Goal: Task Accomplishment & Management: Use online tool/utility

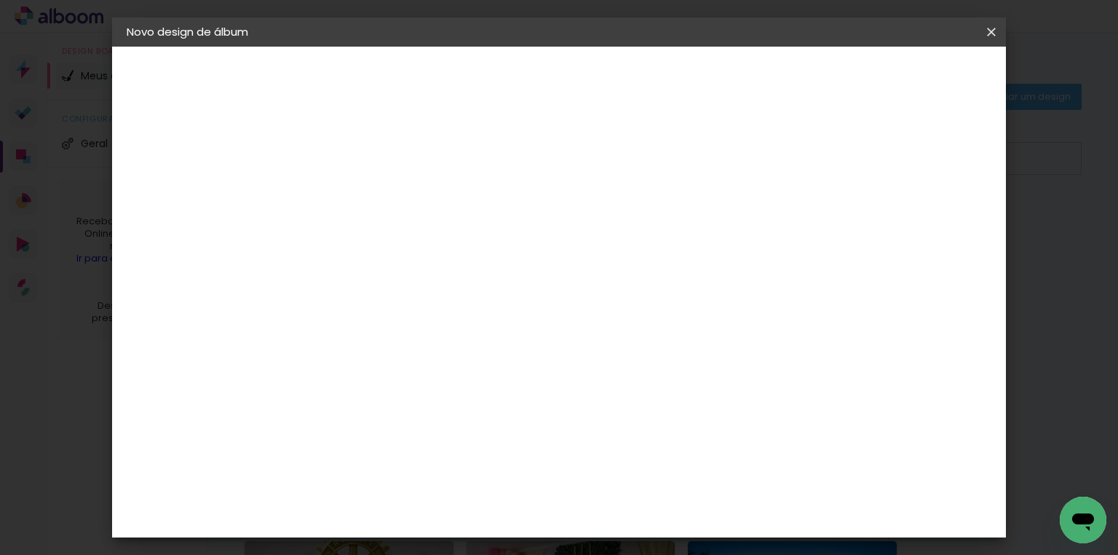
click at [985, 32] on iron-icon at bounding box center [991, 32] width 17 height 15
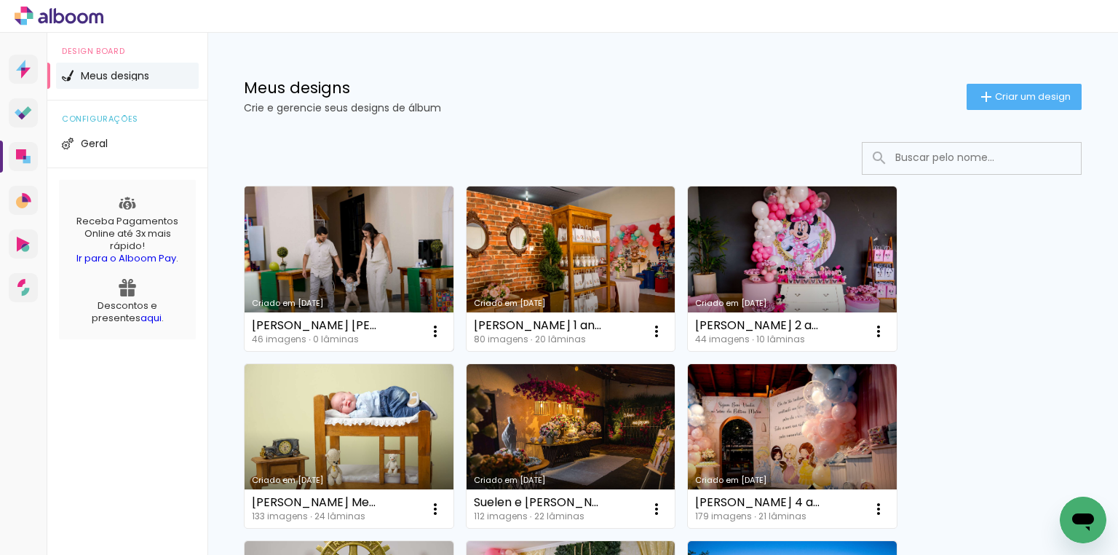
click at [358, 233] on link "Criado em [DATE]" at bounding box center [349, 268] width 209 height 165
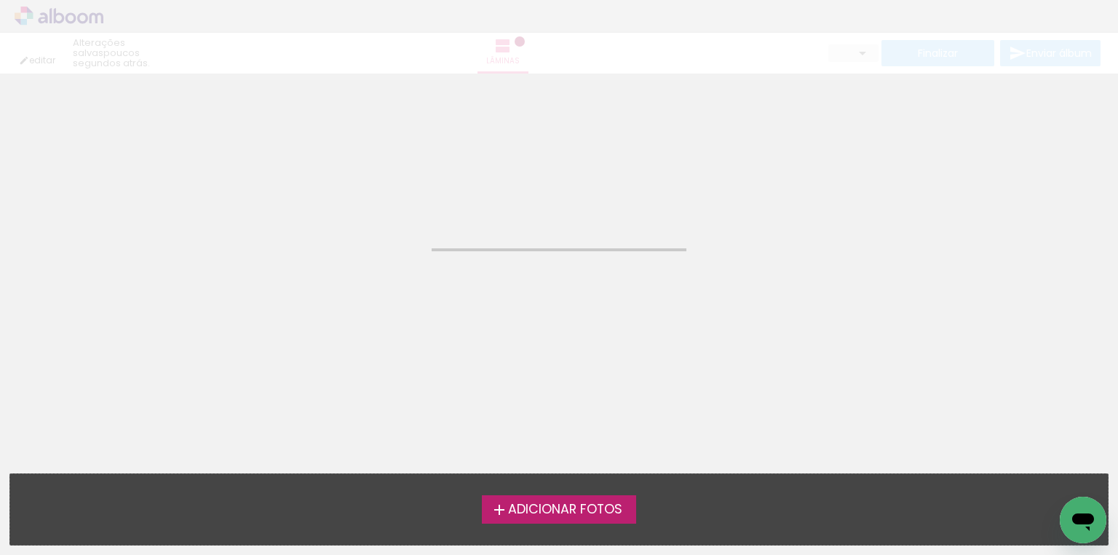
click at [358, 233] on neon-animated-pages "Confirmar Cancelar" at bounding box center [559, 314] width 1118 height 481
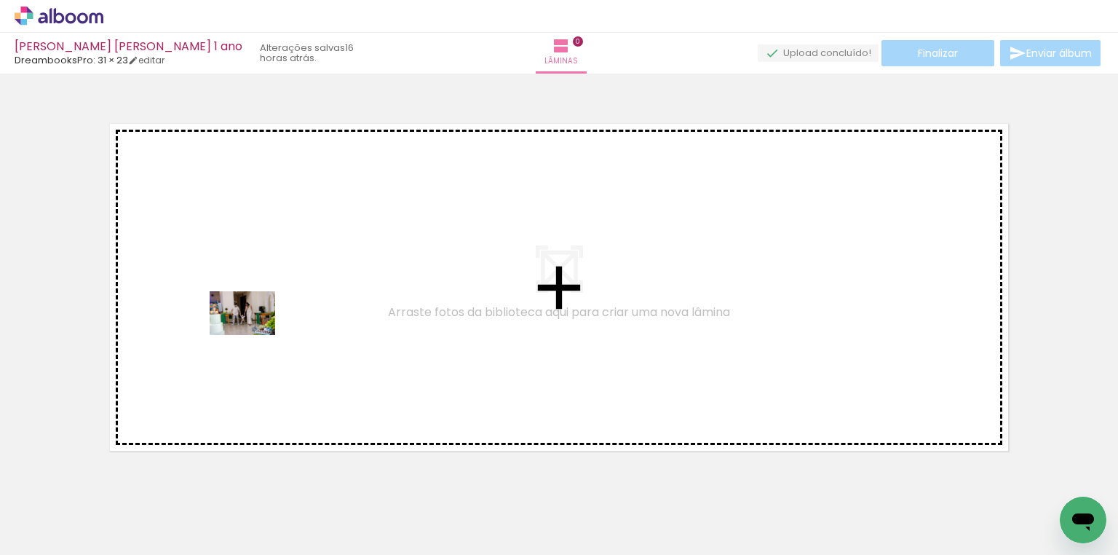
drag, startPoint x: 158, startPoint y: 512, endPoint x: 253, endPoint y: 335, distance: 201.0
click at [253, 335] on quentale-workspace at bounding box center [559, 277] width 1118 height 555
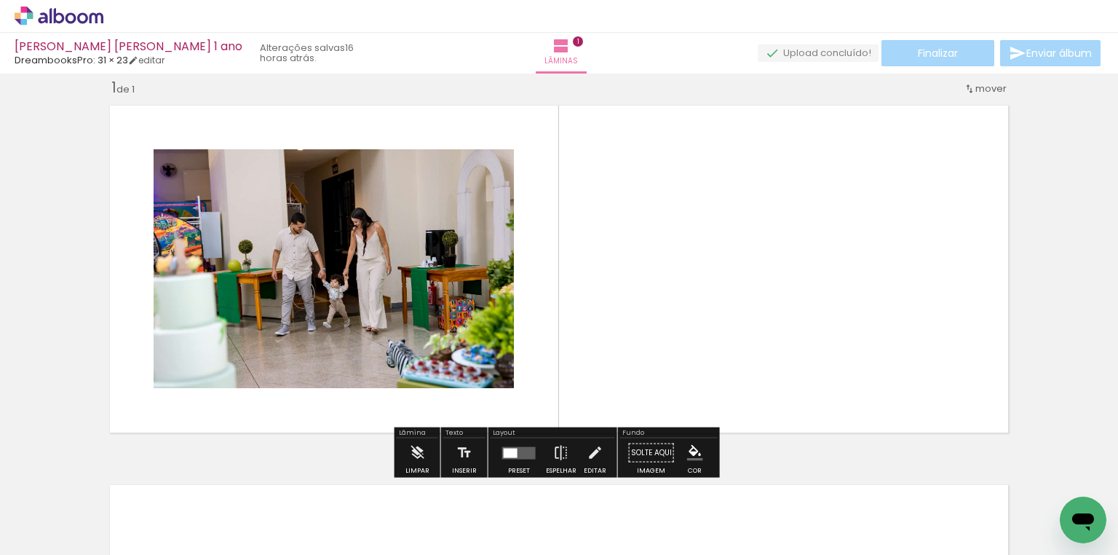
scroll to position [18, 0]
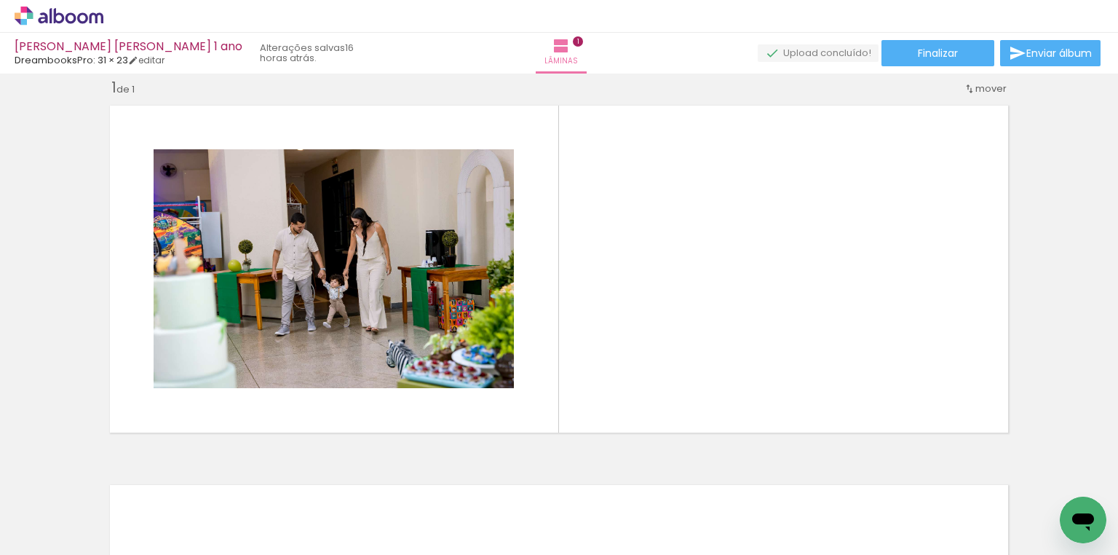
click at [250, 506] on div at bounding box center [228, 506] width 72 height 48
click at [312, 510] on div at bounding box center [309, 506] width 72 height 48
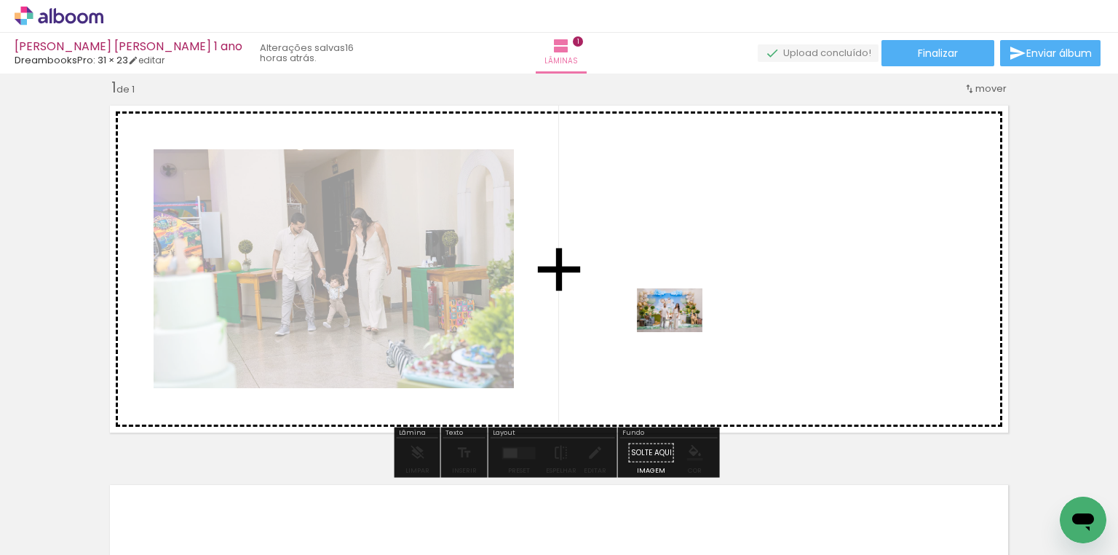
drag, startPoint x: 246, startPoint y: 509, endPoint x: 681, endPoint y: 332, distance: 469.4
click at [681, 332] on quentale-workspace at bounding box center [559, 277] width 1118 height 555
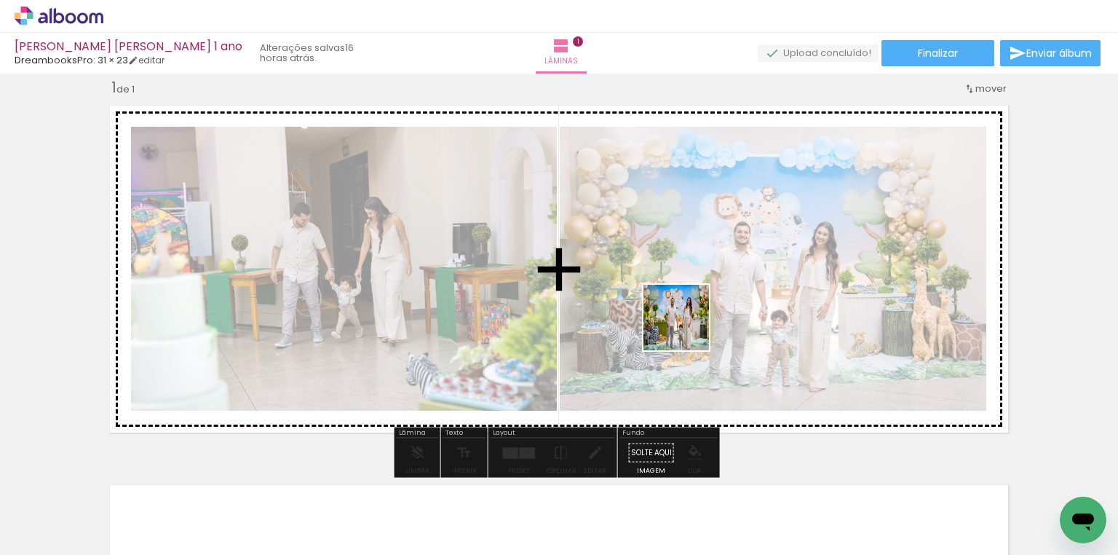
drag, startPoint x: 331, startPoint y: 500, endPoint x: 689, endPoint y: 328, distance: 396.7
click at [689, 328] on quentale-workspace at bounding box center [559, 277] width 1118 height 555
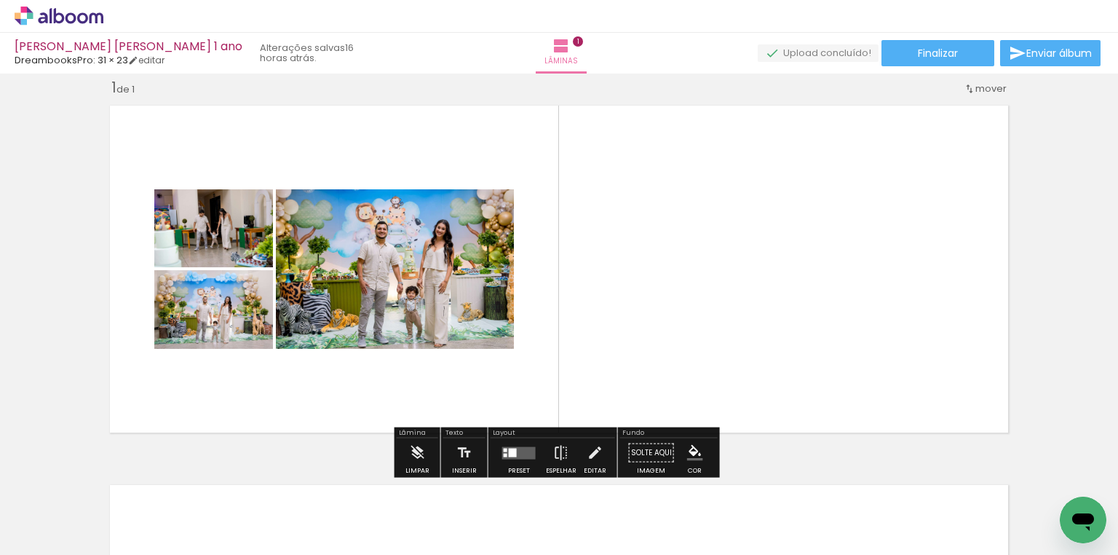
click at [504, 449] on quentale-layouter at bounding box center [518, 452] width 33 height 12
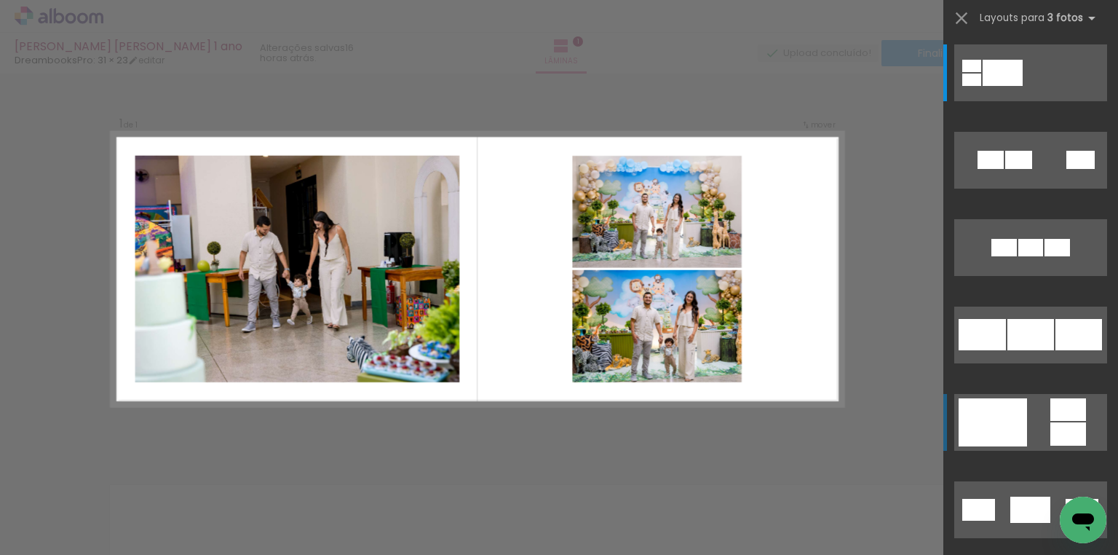
click at [1035, 417] on quentale-layouter at bounding box center [1031, 422] width 153 height 57
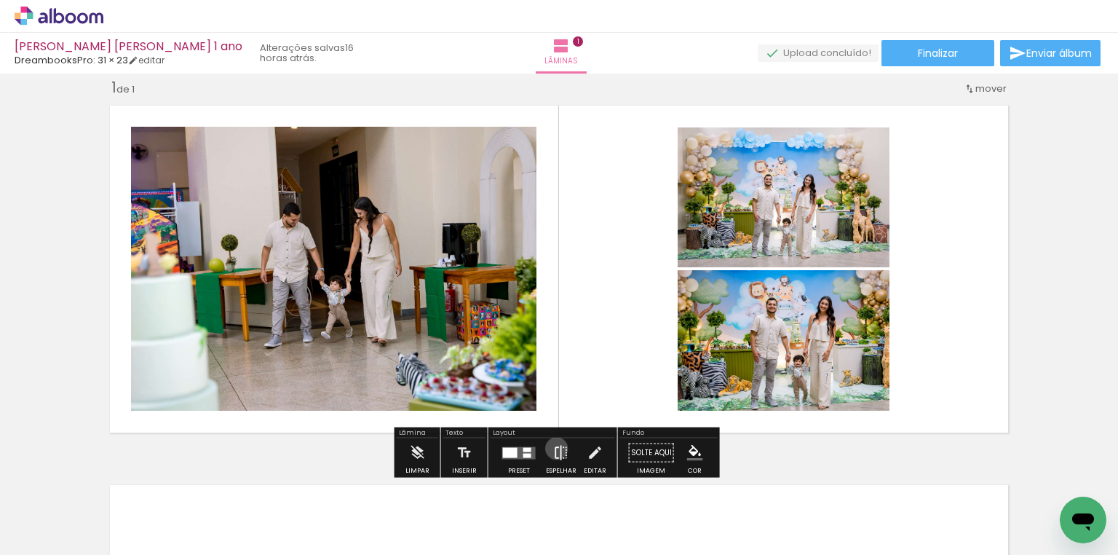
click at [553, 448] on iron-icon at bounding box center [561, 452] width 16 height 29
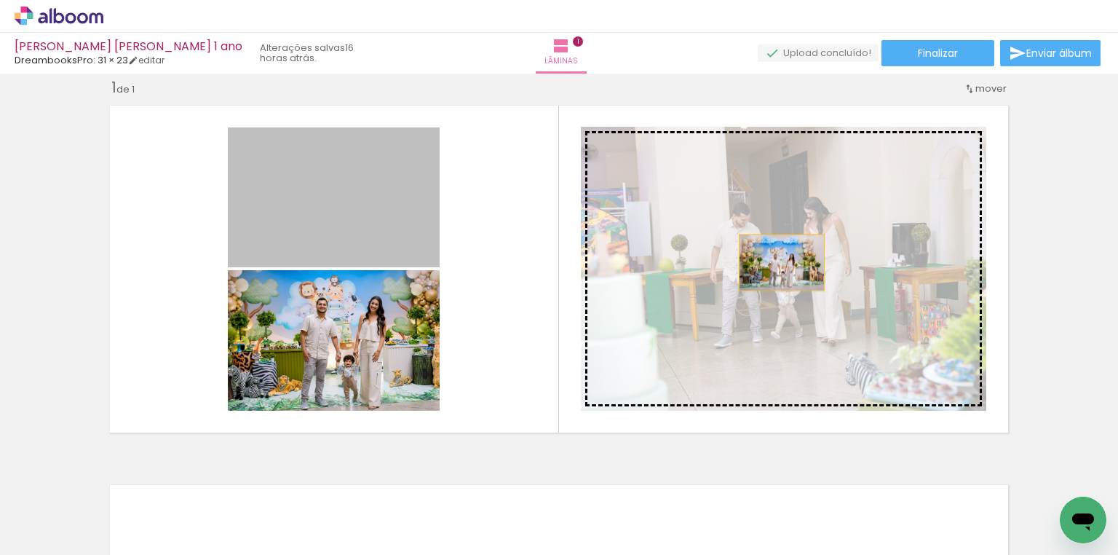
drag, startPoint x: 365, startPoint y: 214, endPoint x: 778, endPoint y: 262, distance: 415.7
click at [0, 0] on slot at bounding box center [0, 0] width 0 height 0
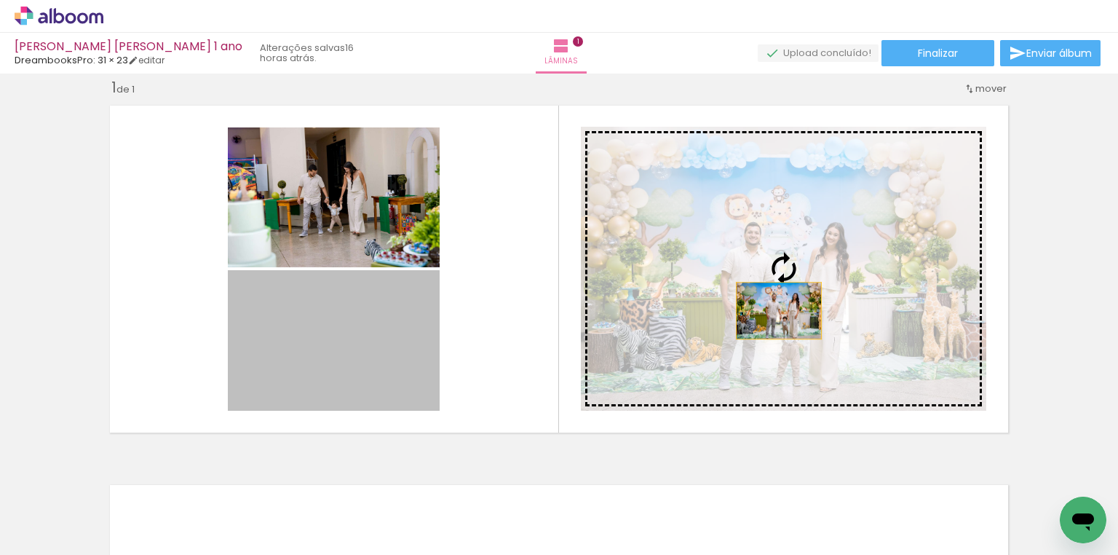
drag, startPoint x: 364, startPoint y: 347, endPoint x: 775, endPoint y: 310, distance: 412.3
click at [0, 0] on slot at bounding box center [0, 0] width 0 height 0
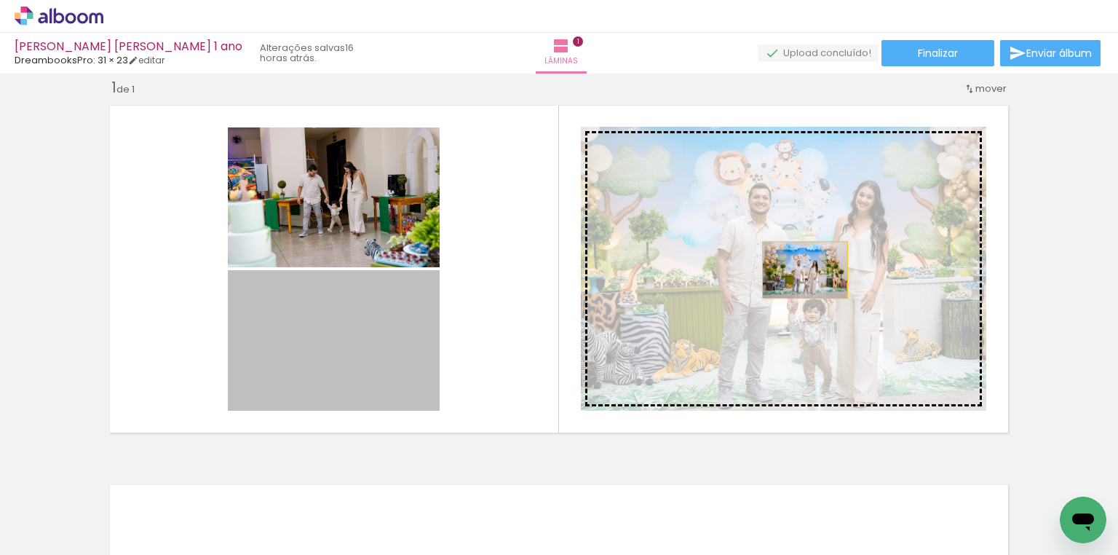
drag, startPoint x: 398, startPoint y: 326, endPoint x: 801, endPoint y: 269, distance: 406.7
click at [0, 0] on slot at bounding box center [0, 0] width 0 height 0
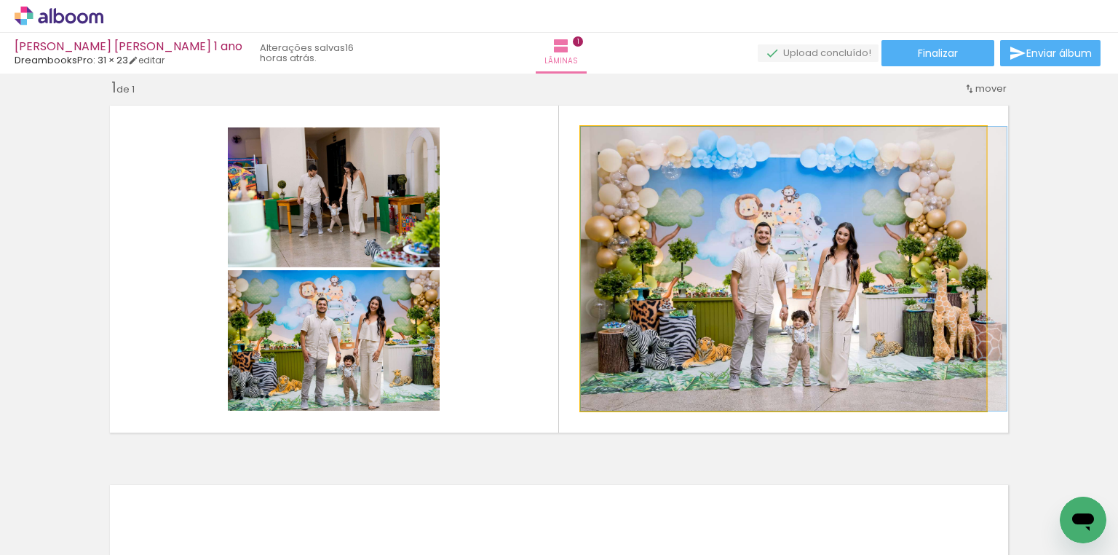
drag, startPoint x: 826, startPoint y: 288, endPoint x: 851, endPoint y: 288, distance: 24.0
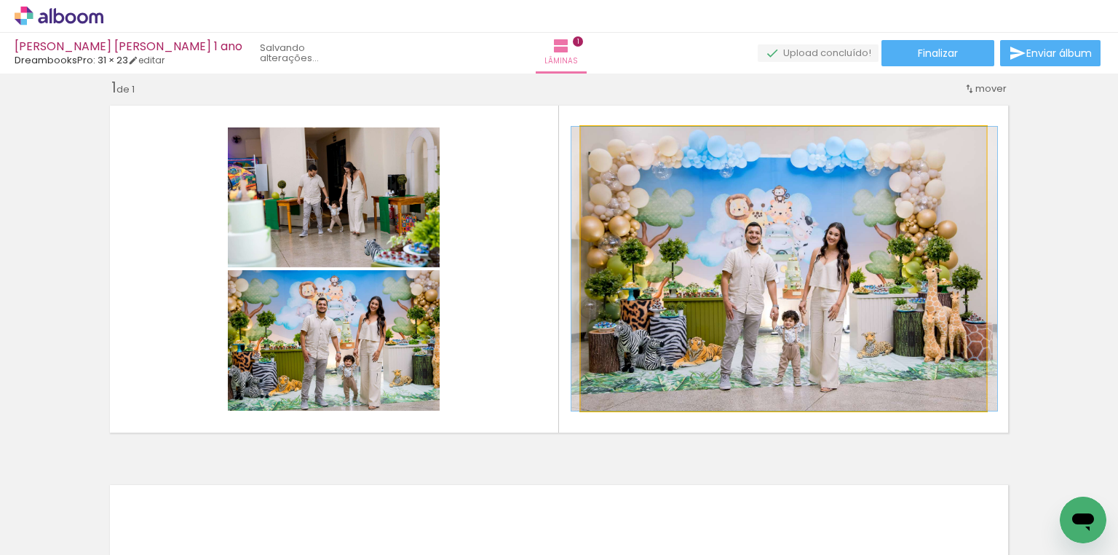
drag, startPoint x: 881, startPoint y: 293, endPoint x: 872, endPoint y: 291, distance: 9.7
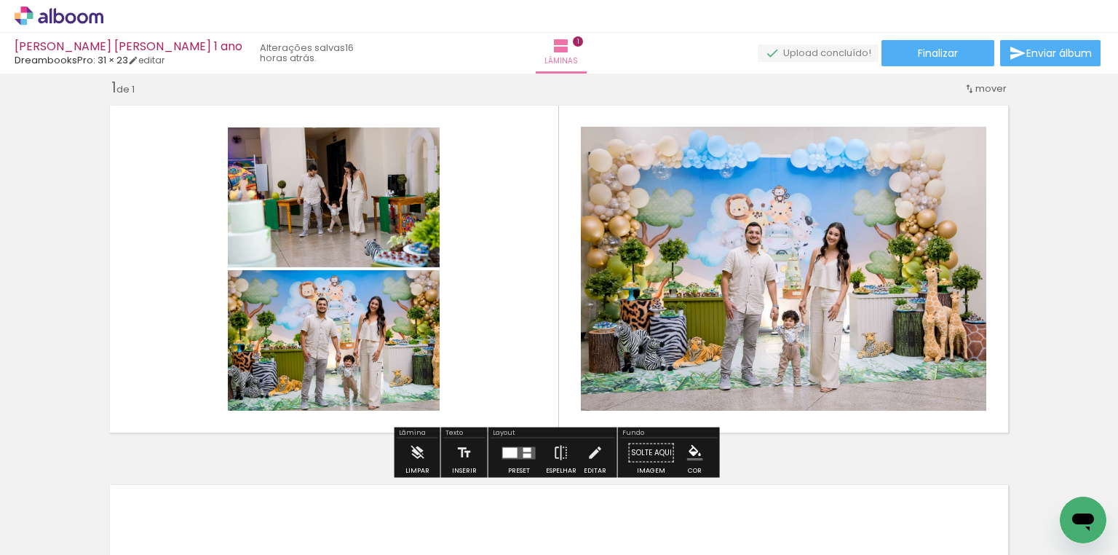
click at [371, 207] on quentale-photo at bounding box center [334, 197] width 212 height 140
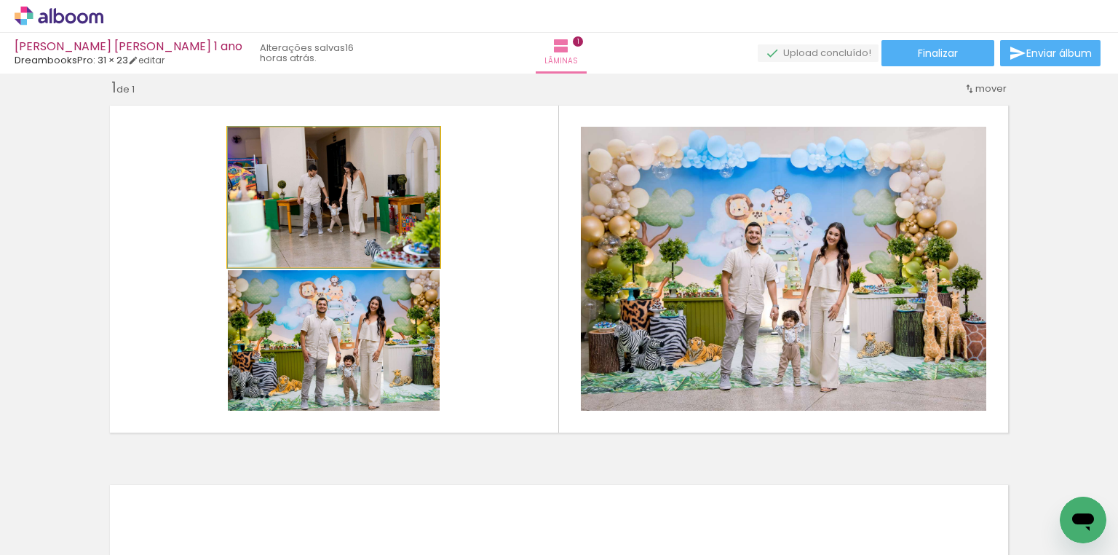
click at [371, 207] on quentale-photo at bounding box center [334, 197] width 212 height 140
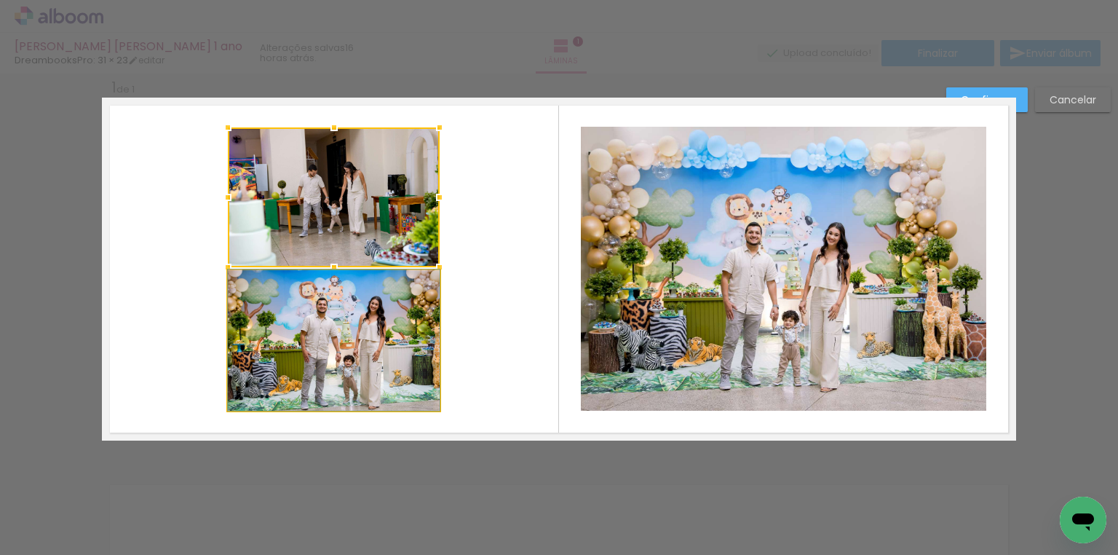
click at [318, 323] on quentale-photo at bounding box center [334, 340] width 212 height 141
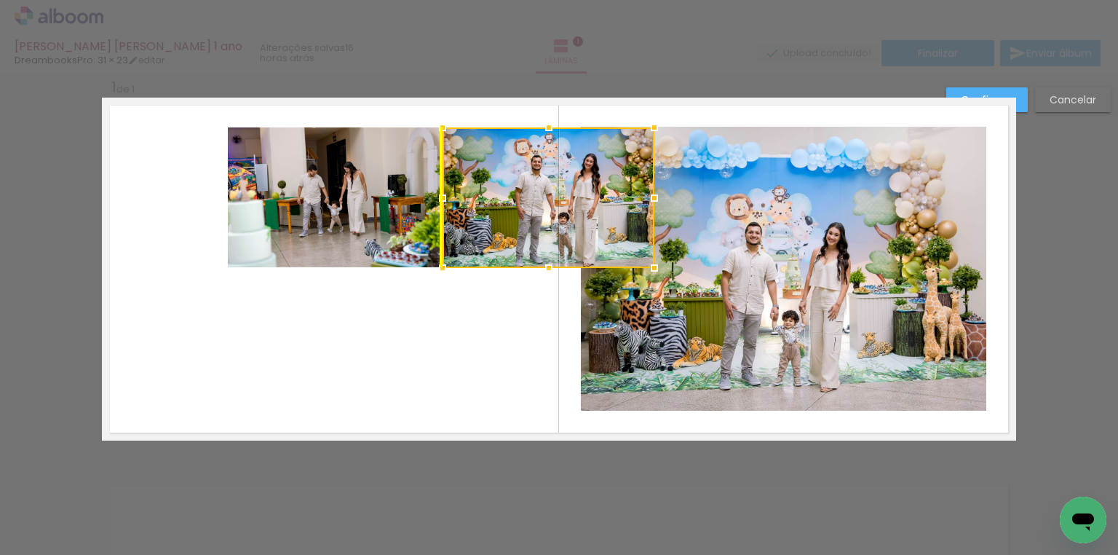
drag, startPoint x: 307, startPoint y: 331, endPoint x: 527, endPoint y: 192, distance: 260.4
click at [527, 192] on div at bounding box center [549, 197] width 212 height 141
click at [1025, 102] on paper-button "Confirmar" at bounding box center [988, 99] width 82 height 25
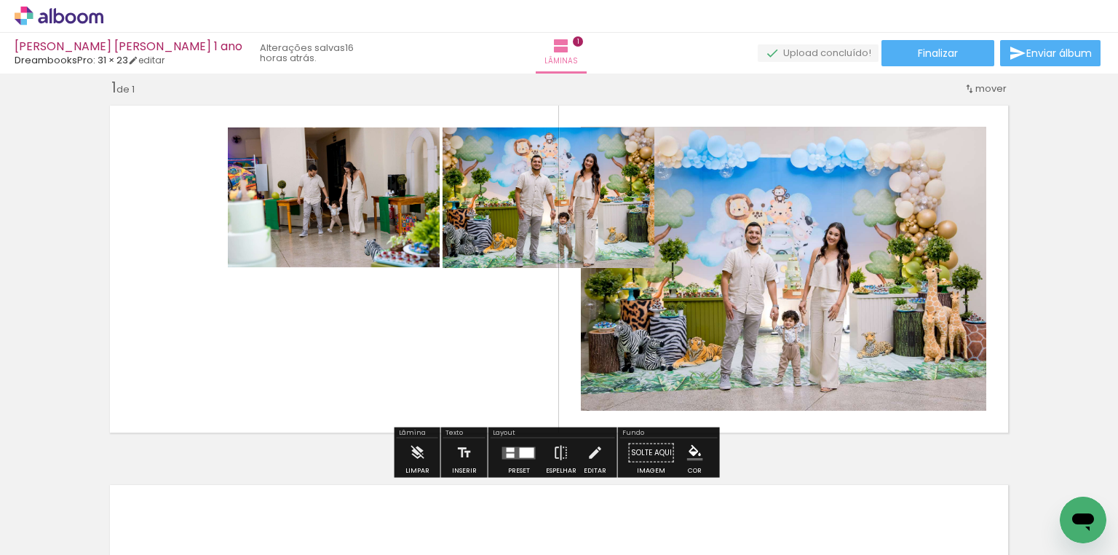
click at [331, 176] on quentale-photo at bounding box center [334, 197] width 212 height 140
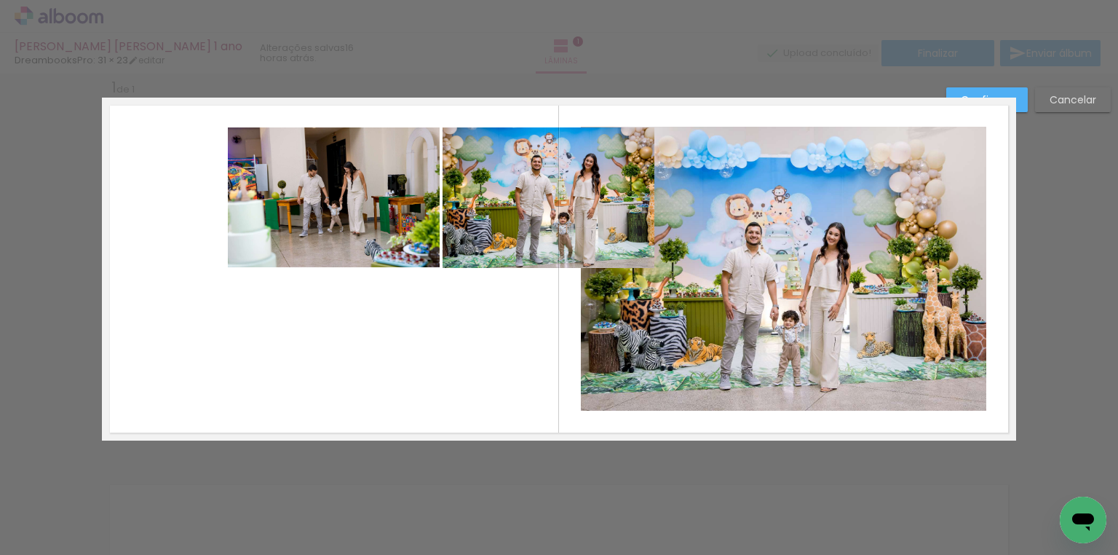
click at [475, 192] on quentale-photo at bounding box center [549, 197] width 212 height 141
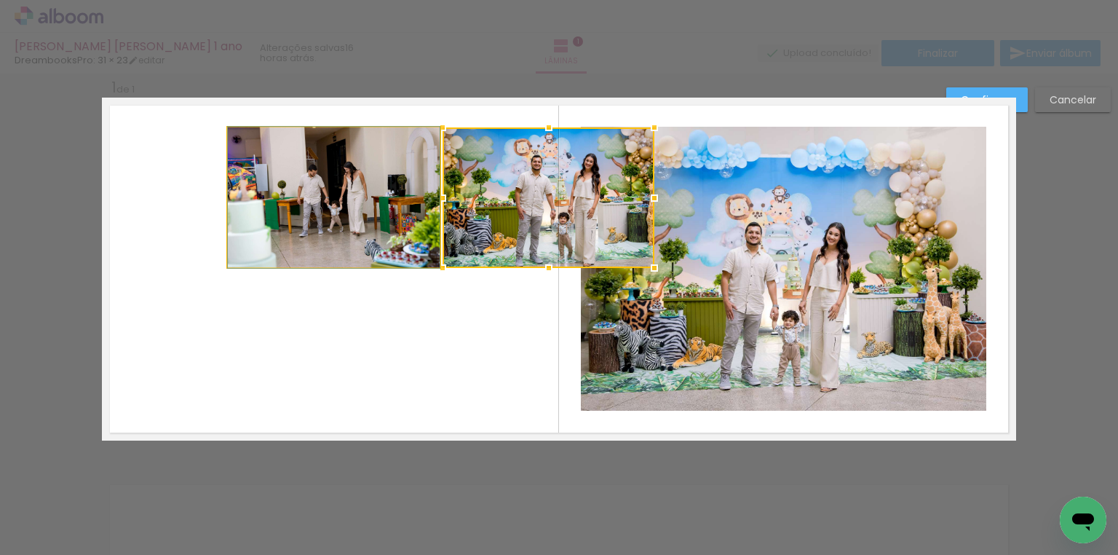
click at [371, 190] on quentale-photo at bounding box center [334, 197] width 212 height 140
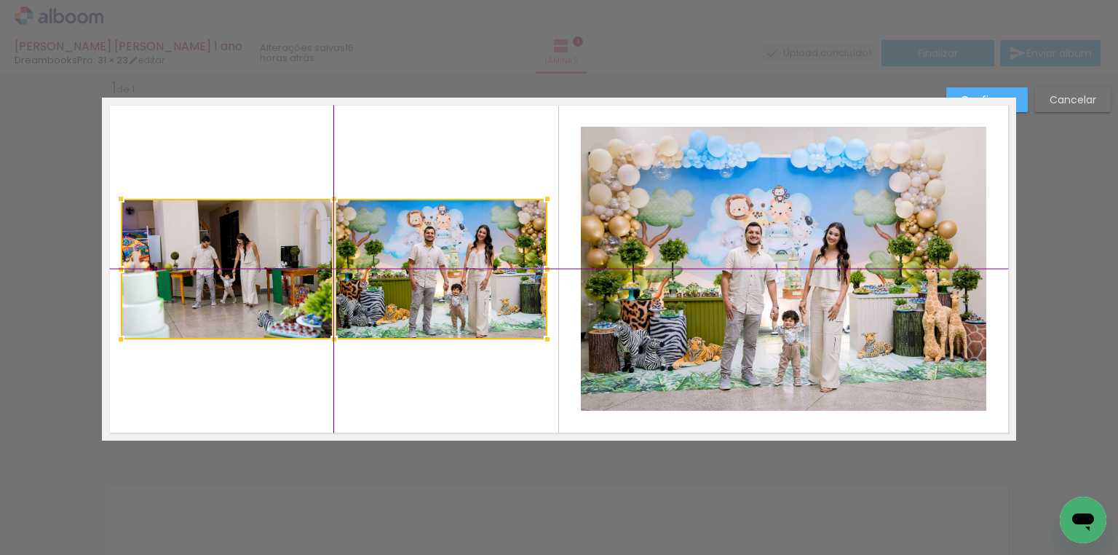
drag, startPoint x: 391, startPoint y: 189, endPoint x: 299, endPoint y: 250, distance: 110.3
click at [299, 250] on div at bounding box center [334, 269] width 427 height 141
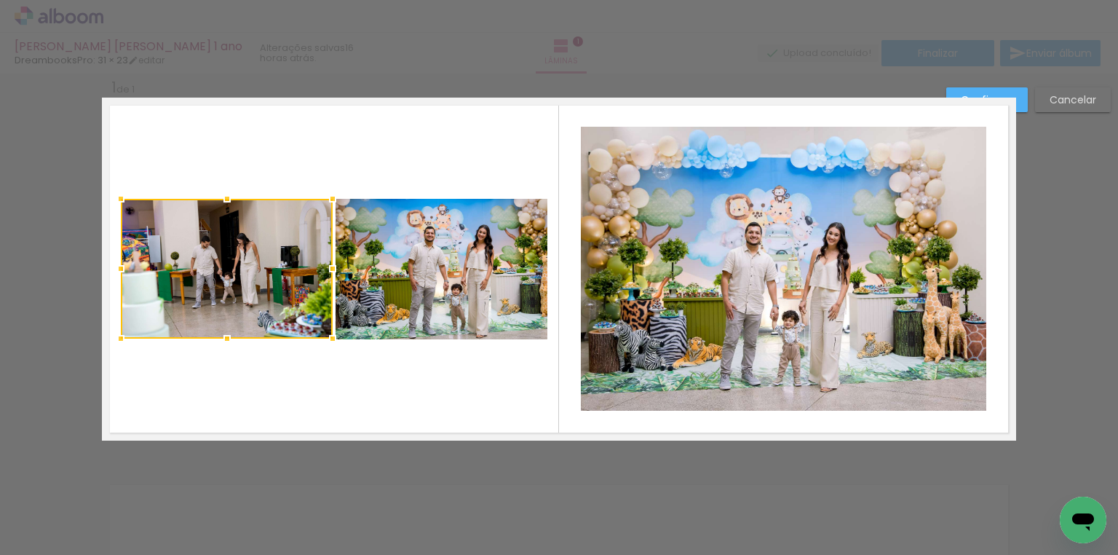
click at [443, 236] on quentale-photo at bounding box center [442, 269] width 212 height 141
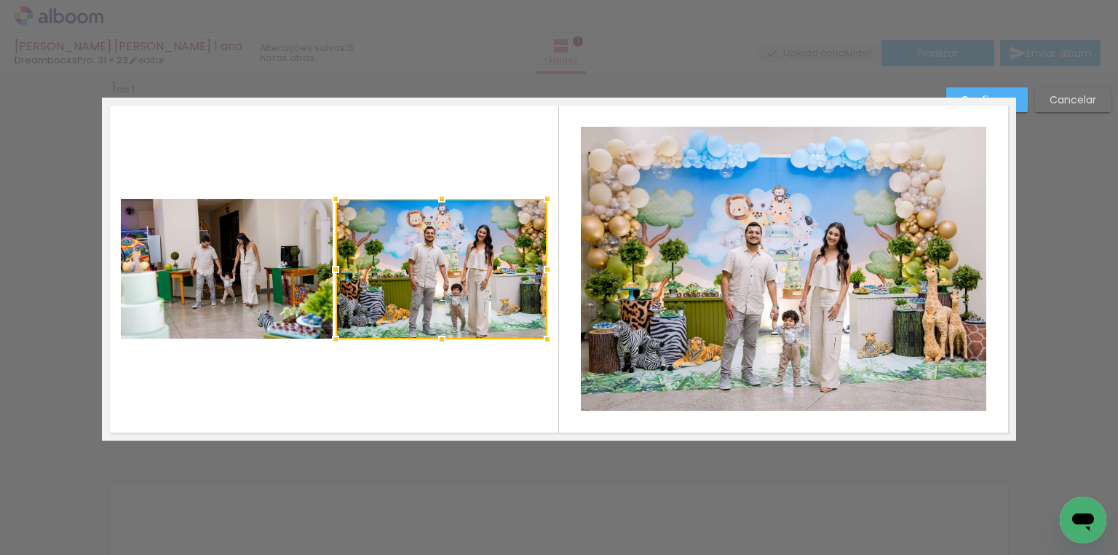
click at [175, 226] on quentale-photo at bounding box center [227, 269] width 212 height 140
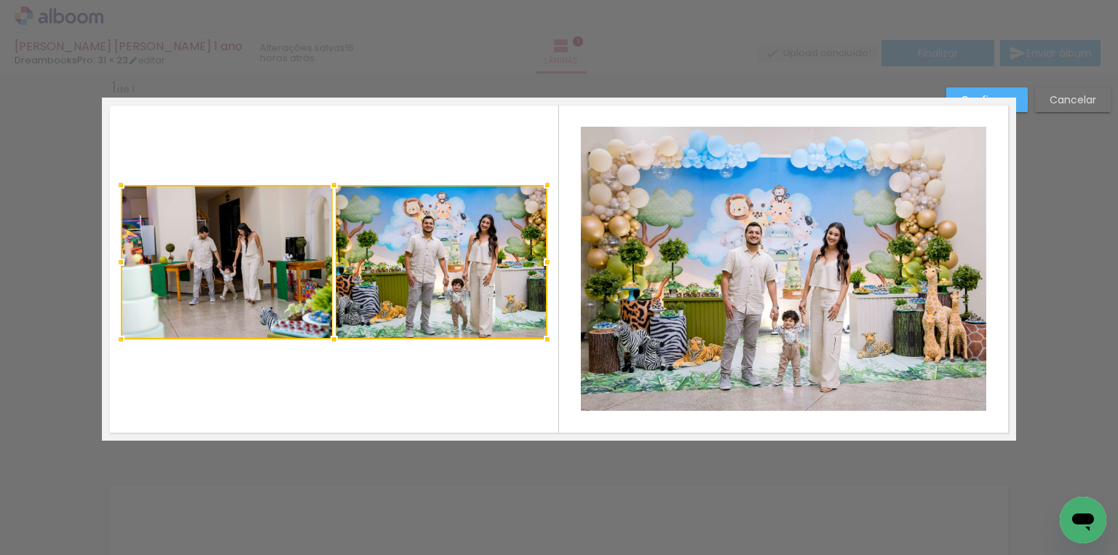
click at [331, 186] on div at bounding box center [334, 184] width 29 height 29
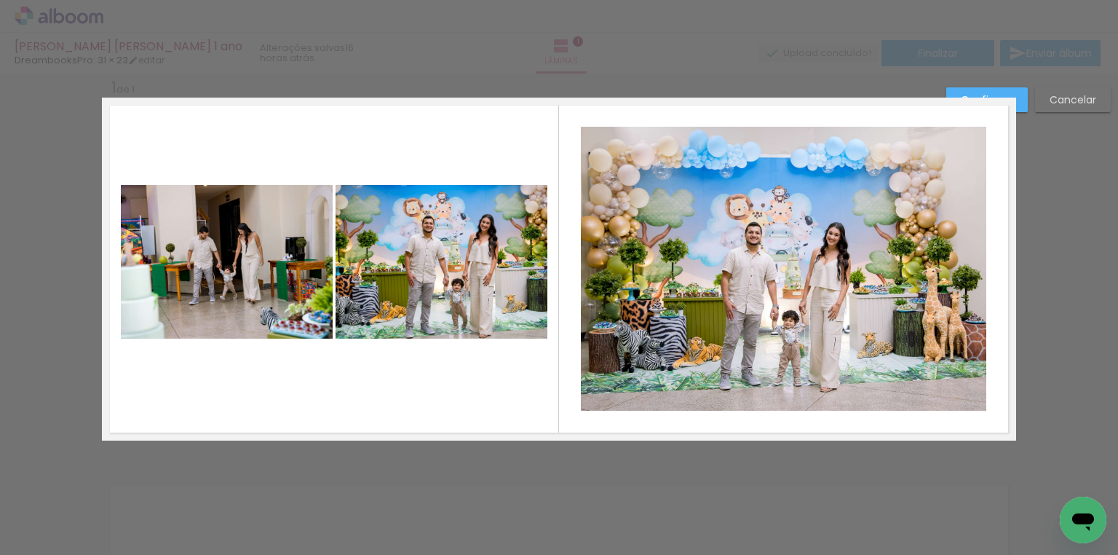
click at [272, 256] on quentale-photo at bounding box center [227, 262] width 212 height 154
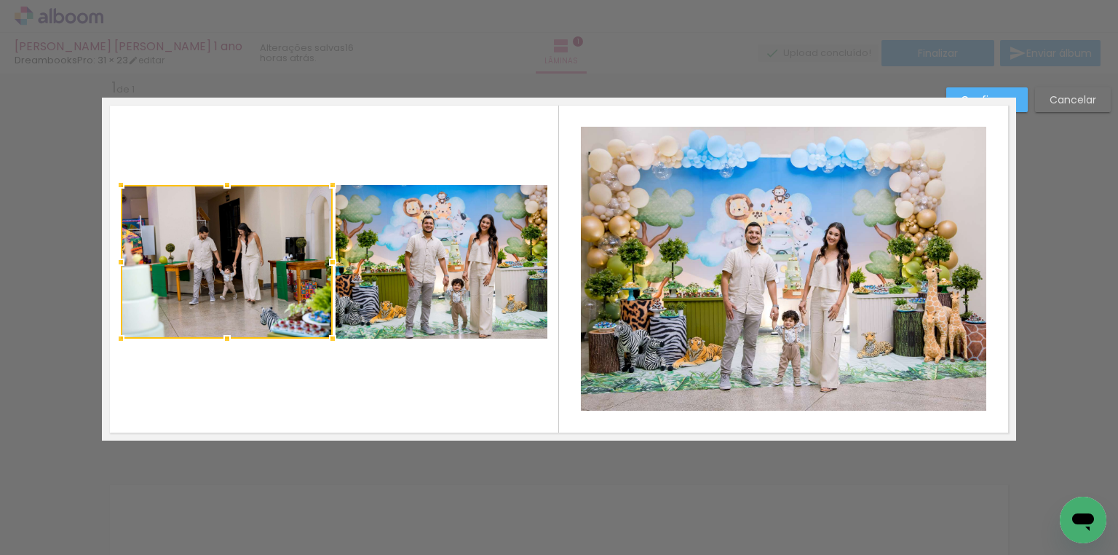
click at [272, 256] on div at bounding box center [227, 262] width 212 height 154
click at [402, 275] on quentale-photo at bounding box center [442, 262] width 212 height 154
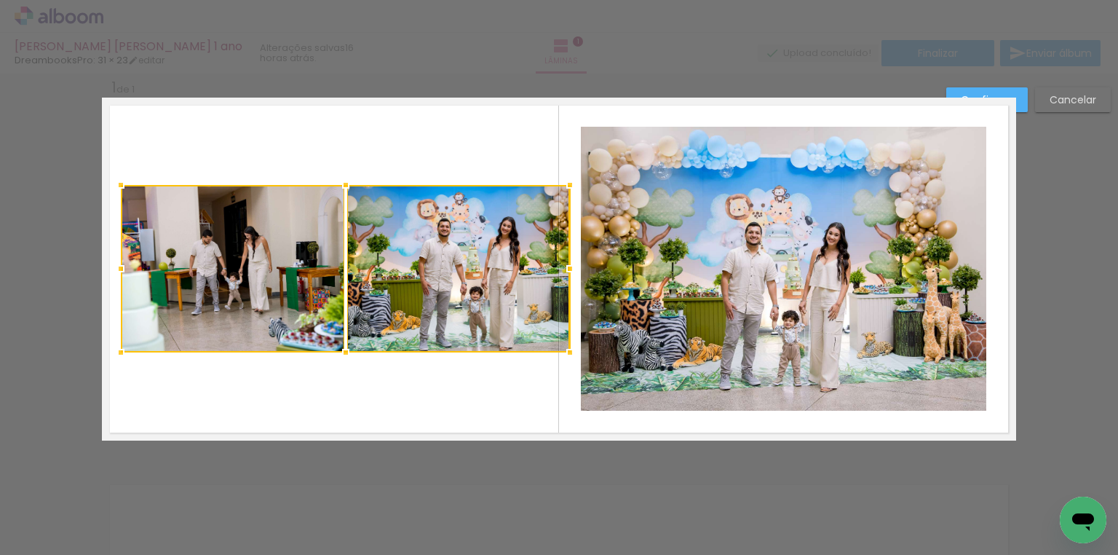
drag, startPoint x: 540, startPoint y: 338, endPoint x: 563, endPoint y: 352, distance: 26.5
click at [563, 352] on div at bounding box center [570, 352] width 29 height 29
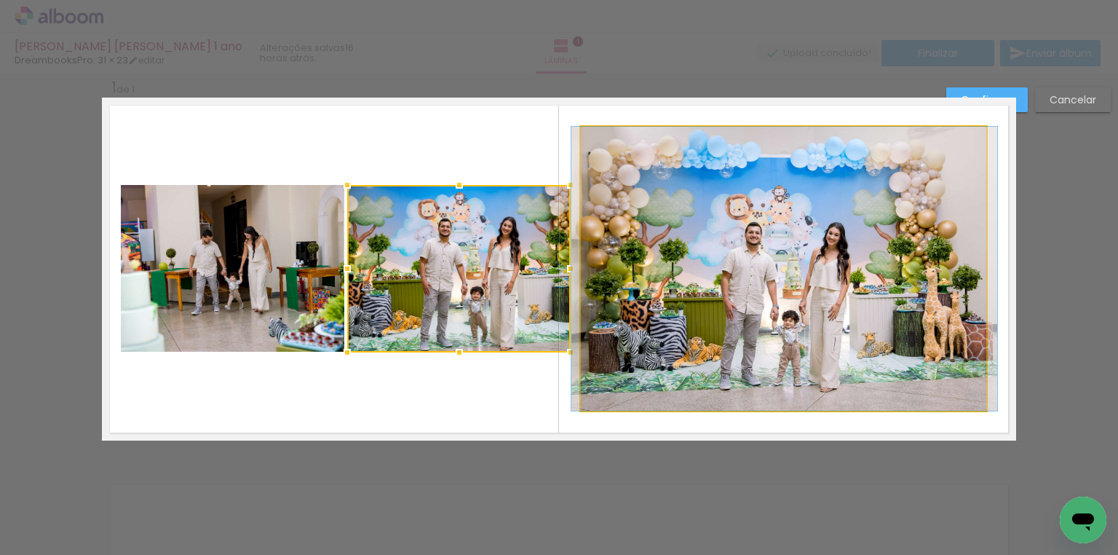
click at [720, 303] on quentale-photo at bounding box center [784, 269] width 406 height 284
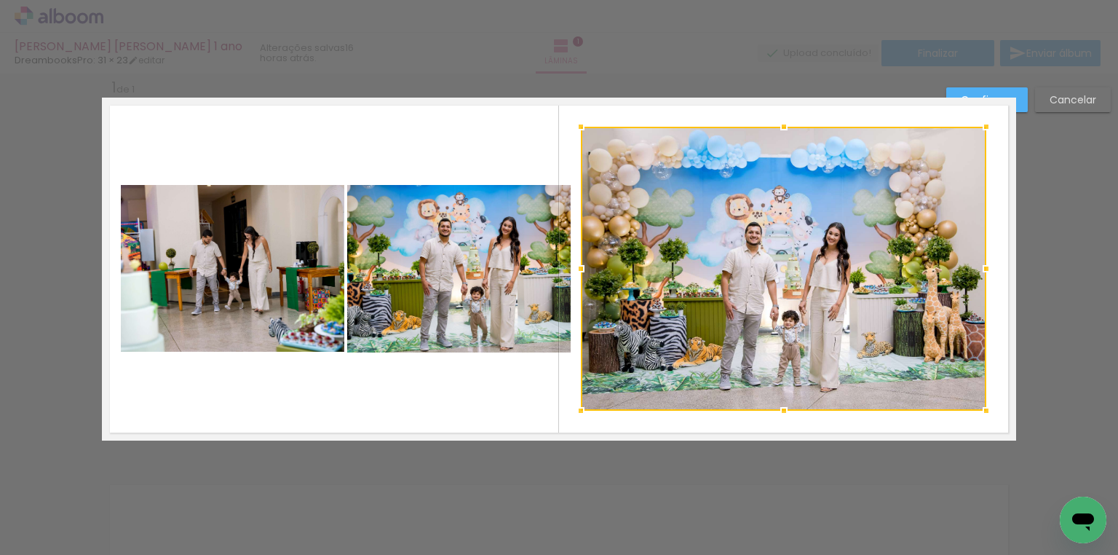
click at [785, 280] on div at bounding box center [784, 269] width 406 height 284
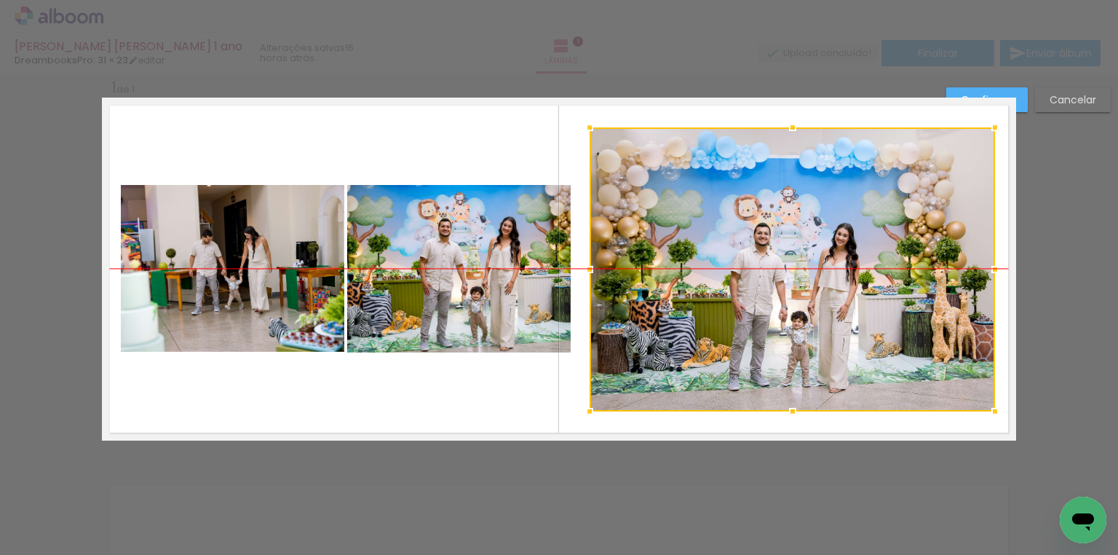
drag, startPoint x: 824, startPoint y: 264, endPoint x: 833, endPoint y: 265, distance: 8.8
click at [833, 265] on div at bounding box center [793, 269] width 406 height 284
click at [1023, 98] on paper-button "Confirmar" at bounding box center [988, 99] width 82 height 25
